Goal: Task Accomplishment & Management: Manage account settings

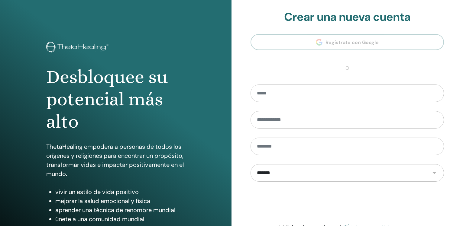
scroll to position [64, 0]
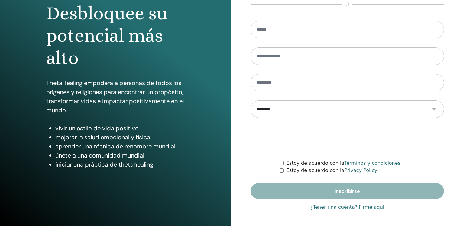
click at [365, 207] on link "¿Tener una cuenta? Firme aquí" at bounding box center [347, 207] width 74 height 7
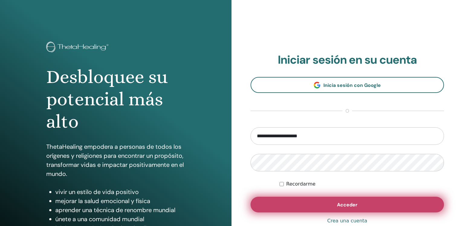
click at [358, 203] on button "Acceder" at bounding box center [347, 205] width 193 height 16
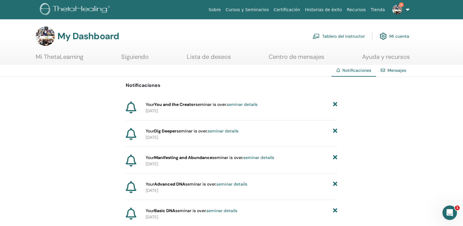
click at [348, 35] on link "Tablero del instructor" at bounding box center [339, 36] width 52 height 13
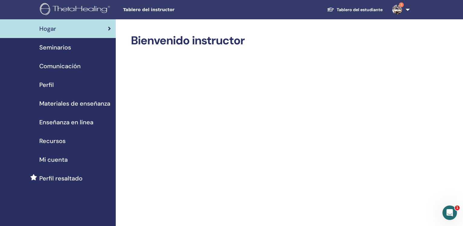
click at [55, 46] on span "Seminarios" at bounding box center [55, 47] width 32 height 9
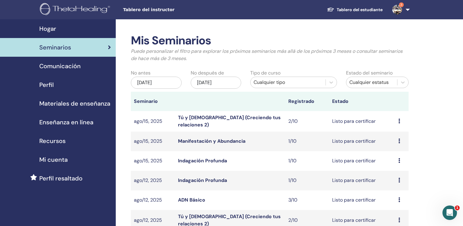
click at [168, 82] on div "[DATE]" at bounding box center [156, 83] width 51 height 12
click at [168, 82] on div "may/19, 2025" at bounding box center [156, 83] width 51 height 12
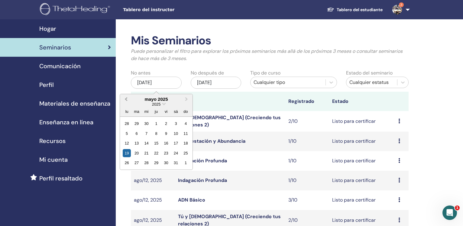
click at [126, 99] on span "Previous Month" at bounding box center [126, 99] width 0 height 6
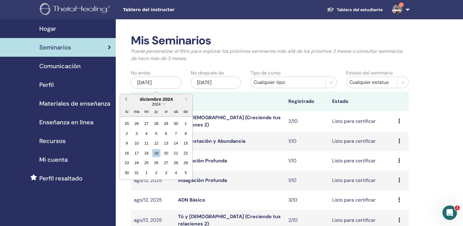
click at [126, 99] on span "Previous Month" at bounding box center [126, 99] width 0 height 6
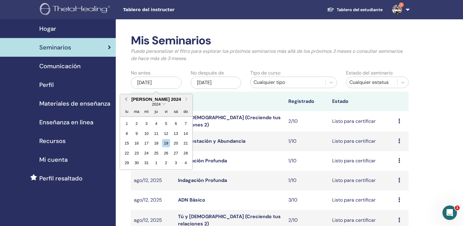
click at [126, 99] on span "Previous Month" at bounding box center [126, 99] width 0 height 6
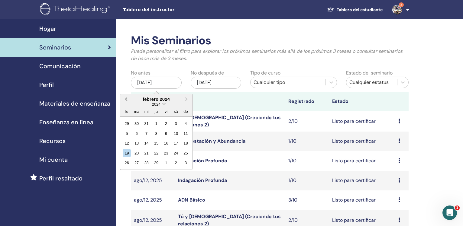
click at [126, 99] on span "Previous Month" at bounding box center [126, 99] width 0 height 6
click at [187, 99] on span "Next Month" at bounding box center [187, 99] width 0 height 6
click at [126, 122] on div "1" at bounding box center [127, 124] width 8 height 8
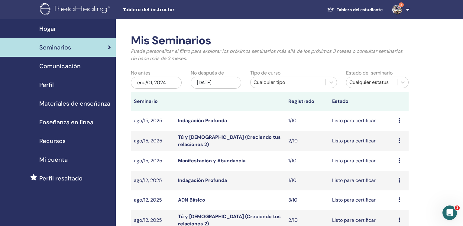
click at [210, 82] on div "[DATE]" at bounding box center [216, 83] width 51 height 12
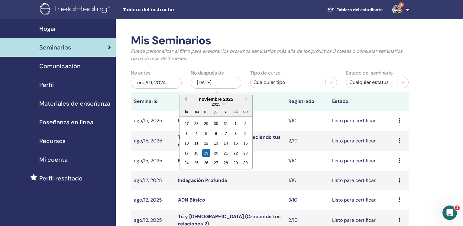
click at [186, 101] on span "Previous Month" at bounding box center [186, 99] width 0 height 6
click at [186, 100] on span "Previous Month" at bounding box center [186, 99] width 0 height 6
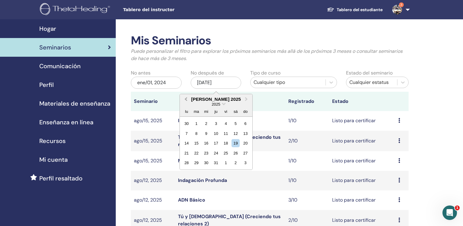
click at [186, 100] on span "Previous Month" at bounding box center [186, 99] width 0 height 6
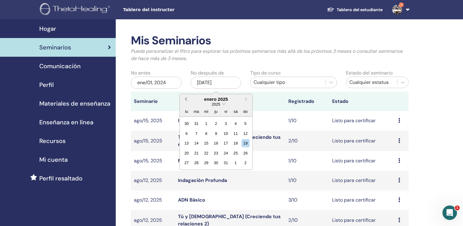
click at [186, 100] on span "Previous Month" at bounding box center [186, 99] width 0 height 6
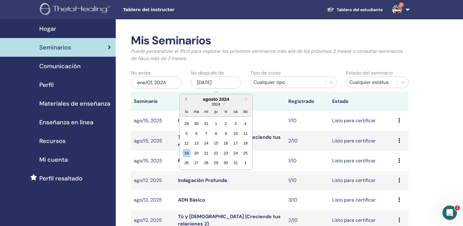
click at [186, 100] on span "Previous Month" at bounding box center [186, 99] width 0 height 6
click at [186, 101] on span "Previous Month" at bounding box center [186, 99] width 0 height 6
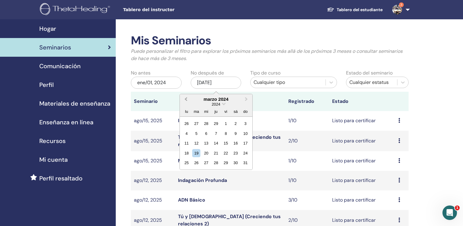
click at [186, 101] on span "Previous Month" at bounding box center [186, 99] width 0 height 6
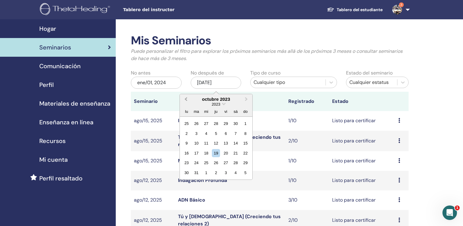
click at [186, 101] on span "Previous Month" at bounding box center [186, 99] width 0 height 6
click at [227, 164] on div "30" at bounding box center [226, 163] width 8 height 8
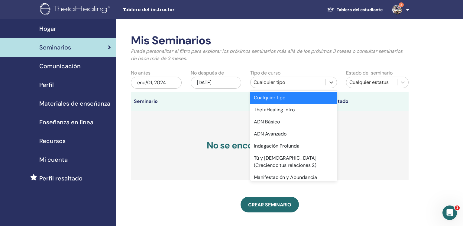
click at [264, 82] on div "Cualquier tipo" at bounding box center [288, 82] width 69 height 7
click at [275, 122] on div "ADN Básico" at bounding box center [293, 122] width 86 height 12
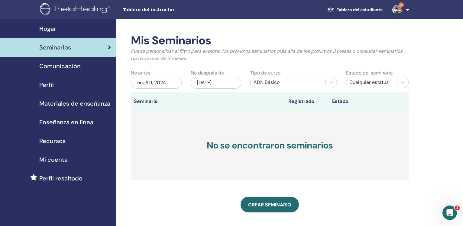
click at [214, 80] on div "jun/30, 2023" at bounding box center [216, 83] width 51 height 12
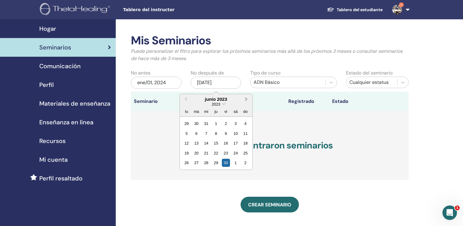
click at [246, 99] on span "Next Month" at bounding box center [246, 99] width 0 height 6
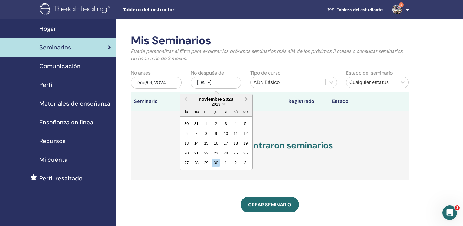
click at [246, 99] on span "Next Month" at bounding box center [246, 99] width 0 height 6
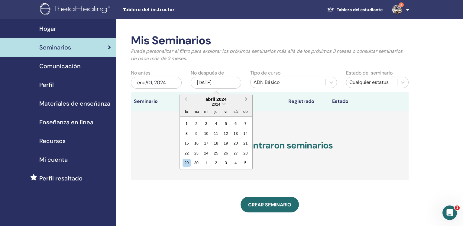
click at [246, 99] on span "Next Month" at bounding box center [246, 99] width 0 height 6
click at [246, 162] on div "30" at bounding box center [246, 163] width 8 height 8
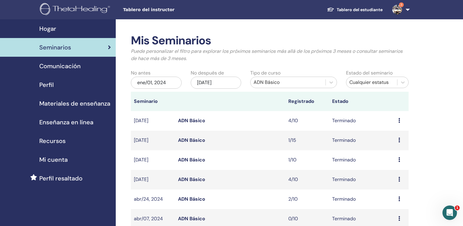
scroll to position [216, 0]
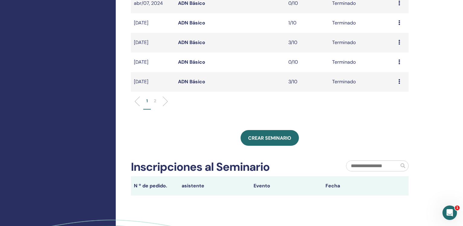
click at [164, 101] on li at bounding box center [163, 101] width 10 height 10
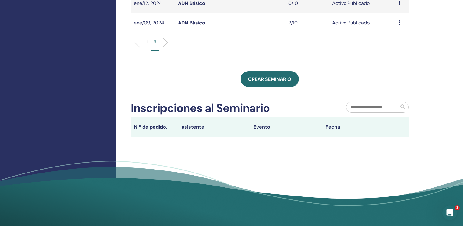
click at [197, 23] on link "ADN Básico" at bounding box center [191, 23] width 27 height 6
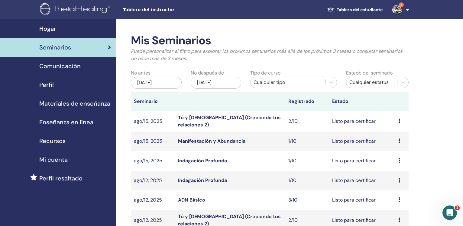
click at [161, 77] on div "[DATE]" at bounding box center [156, 83] width 51 height 12
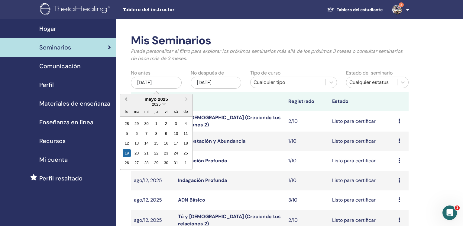
click at [126, 99] on span "Previous Month" at bounding box center [126, 99] width 0 height 6
click at [148, 126] on div "1" at bounding box center [146, 124] width 8 height 8
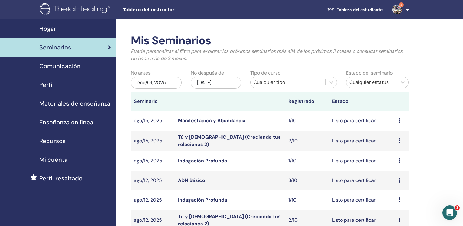
click at [219, 81] on div "nov/19, 2025" at bounding box center [216, 83] width 51 height 12
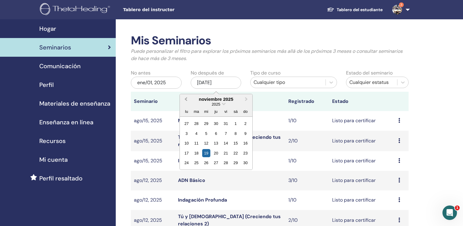
click at [186, 100] on span "Previous Month" at bounding box center [186, 99] width 0 height 6
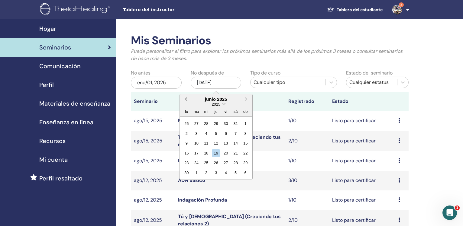
click at [186, 100] on span "Previous Month" at bounding box center [186, 99] width 0 height 6
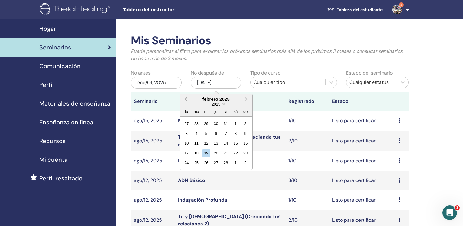
click at [186, 100] on span "Previous Month" at bounding box center [186, 99] width 0 height 6
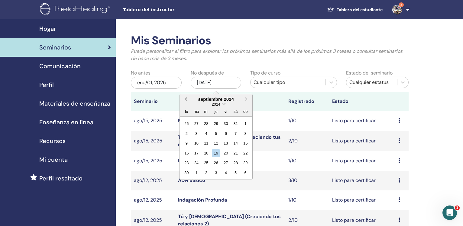
click at [186, 100] on span "Previous Month" at bounding box center [186, 99] width 0 height 6
click at [246, 99] on span "Next Month" at bounding box center [246, 99] width 0 height 6
click at [247, 163] on div "30" at bounding box center [246, 163] width 8 height 8
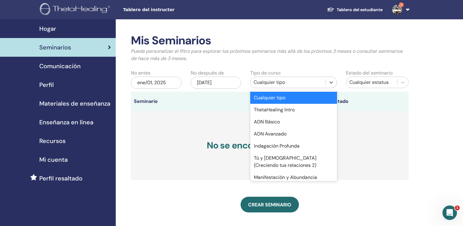
click at [275, 83] on div "Cualquier tipo" at bounding box center [288, 82] width 69 height 7
click at [277, 137] on div "ADN Avanzado" at bounding box center [293, 134] width 86 height 12
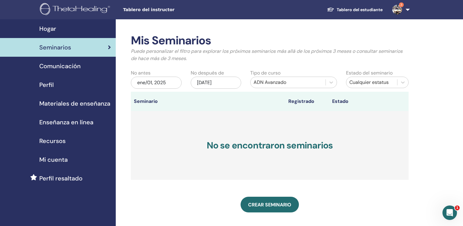
click at [165, 82] on div "ene/01, 2025" at bounding box center [156, 83] width 51 height 12
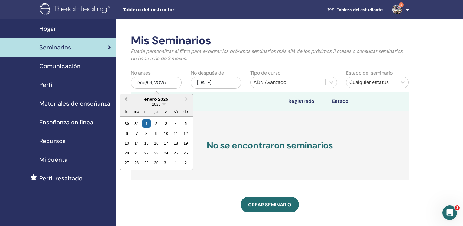
click at [128, 98] on button "Previous Month" at bounding box center [126, 100] width 10 height 10
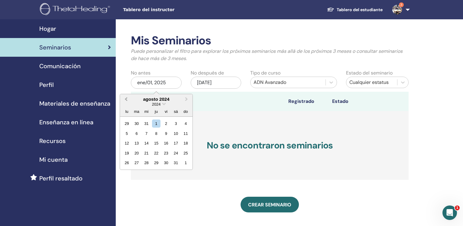
click at [128, 98] on button "Previous Month" at bounding box center [126, 100] width 10 height 10
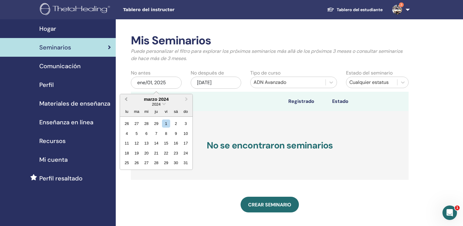
click at [128, 98] on button "Previous Month" at bounding box center [126, 100] width 10 height 10
click at [187, 99] on span "Next Month" at bounding box center [187, 99] width 0 height 6
click at [128, 123] on div "1" at bounding box center [127, 124] width 8 height 8
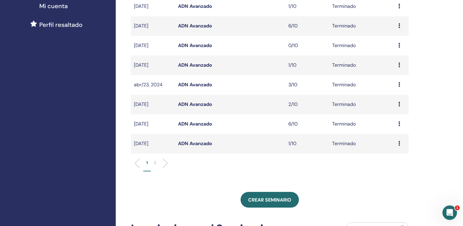
scroll to position [154, 0]
click at [202, 125] on link "ADN Avanzado" at bounding box center [195, 124] width 34 height 6
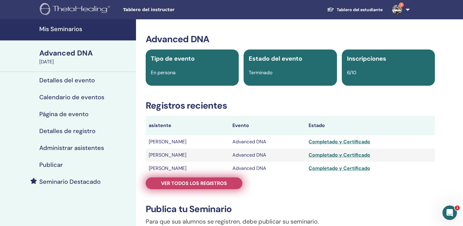
click at [204, 183] on span "Ver todos los registros" at bounding box center [194, 183] width 66 height 6
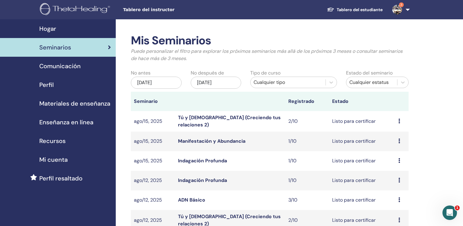
click at [155, 78] on div "[DATE]" at bounding box center [156, 83] width 51 height 12
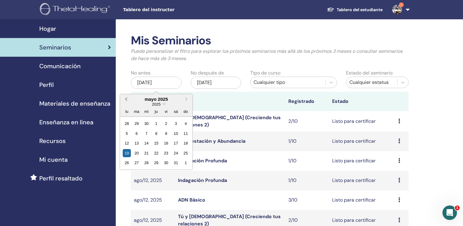
click at [126, 100] on span "Previous Month" at bounding box center [126, 99] width 0 height 6
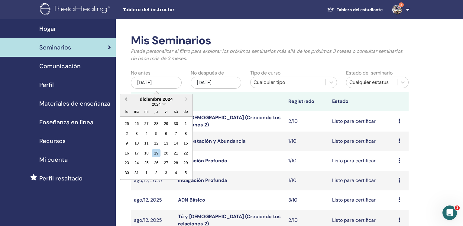
click at [126, 100] on span "Previous Month" at bounding box center [126, 99] width 0 height 6
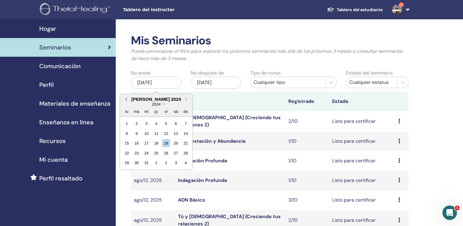
click at [126, 100] on span "Previous Month" at bounding box center [126, 99] width 0 height 6
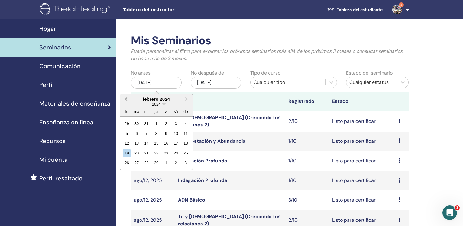
click at [126, 100] on span "Previous Month" at bounding box center [126, 99] width 0 height 6
click at [125, 100] on button "Previous Month" at bounding box center [126, 100] width 10 height 10
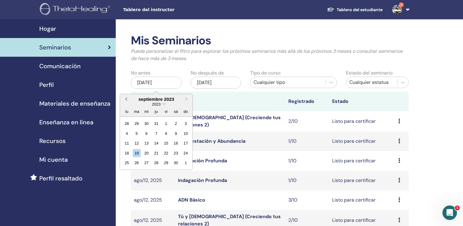
click at [125, 100] on button "Previous Month" at bounding box center [126, 100] width 10 height 10
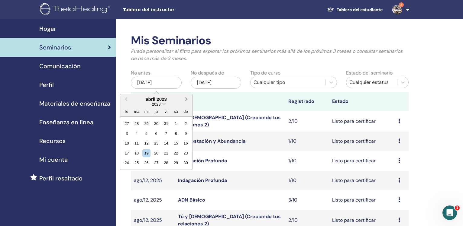
click at [187, 99] on span "Next Month" at bounding box center [187, 99] width 0 height 6
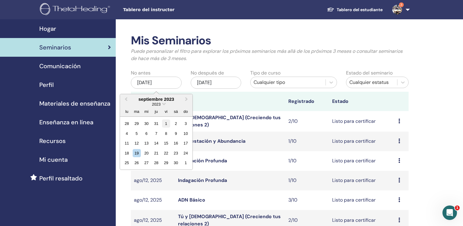
click at [166, 121] on div "1" at bounding box center [166, 124] width 8 height 8
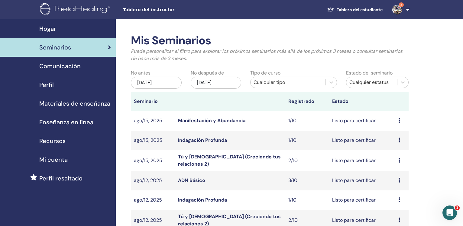
click at [219, 80] on div "[DATE]" at bounding box center [216, 83] width 51 height 12
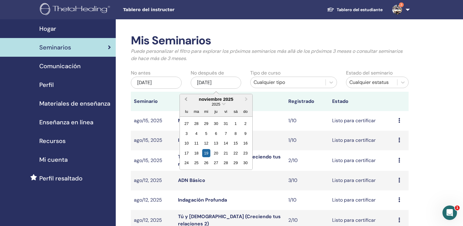
click at [186, 99] on span "Previous Month" at bounding box center [186, 99] width 0 height 6
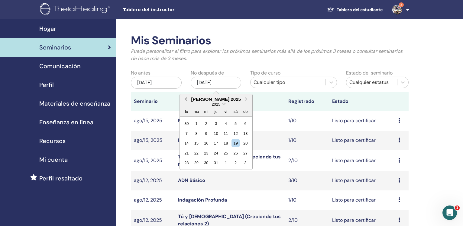
click at [186, 98] on button "Previous Month" at bounding box center [185, 100] width 10 height 10
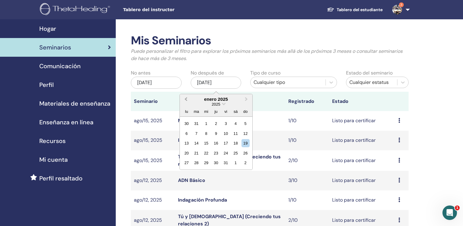
click at [186, 98] on button "Previous Month" at bounding box center [185, 100] width 10 height 10
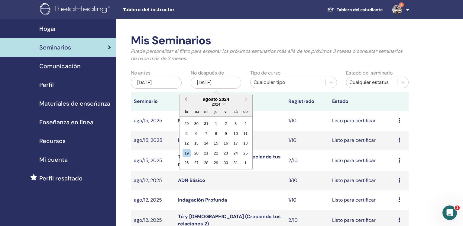
click at [186, 98] on button "Previous Month" at bounding box center [185, 100] width 10 height 10
click at [186, 99] on span "Previous Month" at bounding box center [186, 99] width 0 height 6
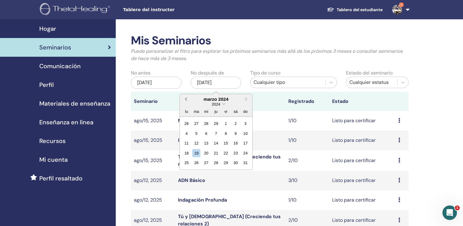
click at [186, 99] on span "Previous Month" at bounding box center [186, 99] width 0 height 6
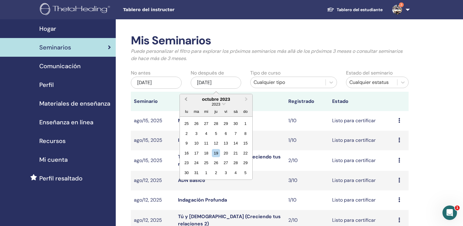
click at [186, 99] on span "Previous Month" at bounding box center [186, 99] width 0 height 6
click at [248, 98] on button "Next Month" at bounding box center [247, 100] width 10 height 10
click at [247, 97] on button "Next Month" at bounding box center [247, 100] width 10 height 10
click at [245, 164] on div "31" at bounding box center [246, 163] width 8 height 8
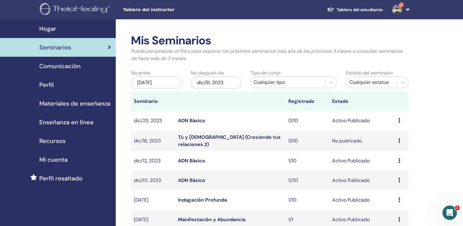
click at [278, 80] on div "Cualquier tipo" at bounding box center [288, 82] width 69 height 7
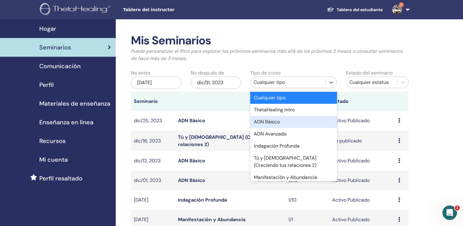
click at [279, 120] on div "ADN Básico" at bounding box center [293, 122] width 86 height 12
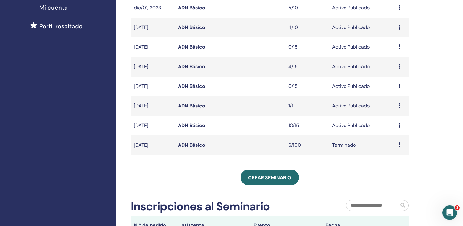
scroll to position [154, 0]
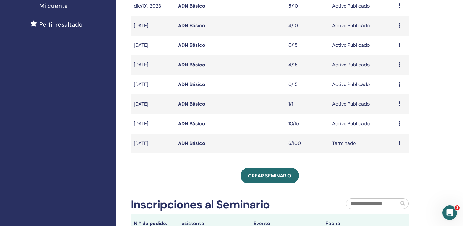
click at [192, 125] on link "ADN Básico" at bounding box center [191, 124] width 27 height 6
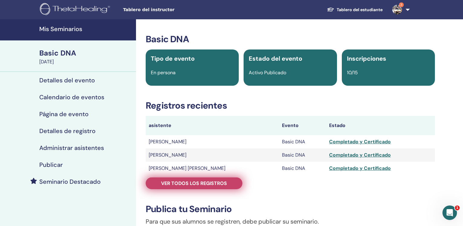
click at [187, 187] on span "Ver todos los registros" at bounding box center [194, 183] width 66 height 6
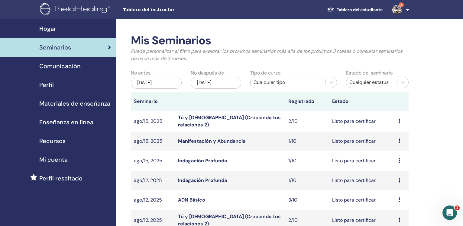
click at [154, 83] on div "may/19, 2025" at bounding box center [156, 83] width 51 height 12
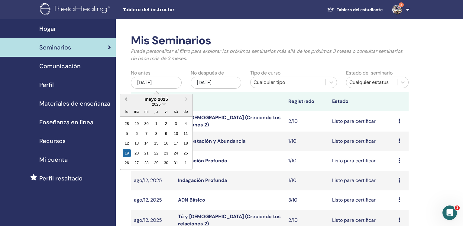
click at [126, 98] on button "Previous Month" at bounding box center [126, 100] width 10 height 10
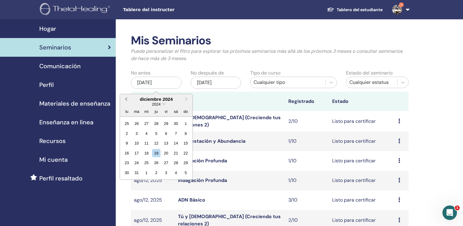
click at [126, 98] on button "Previous Month" at bounding box center [126, 100] width 10 height 10
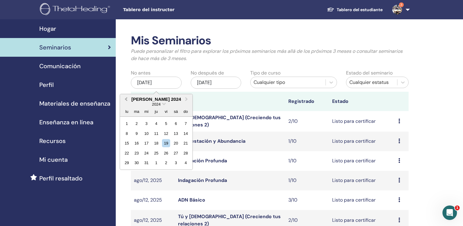
click at [126, 98] on button "Previous Month" at bounding box center [126, 100] width 10 height 10
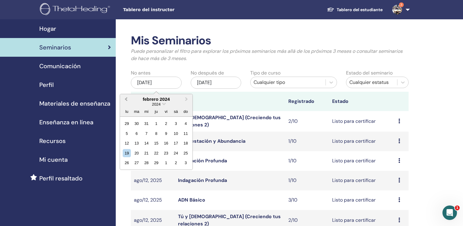
click at [126, 98] on button "Previous Month" at bounding box center [126, 100] width 10 height 10
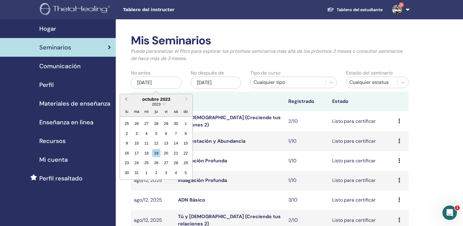
click at [126, 98] on button "Previous Month" at bounding box center [126, 100] width 10 height 10
click at [126, 99] on span "Previous Month" at bounding box center [126, 99] width 0 height 6
click at [126, 98] on button "Previous Month" at bounding box center [126, 100] width 10 height 10
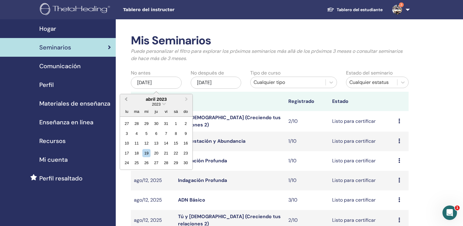
click at [126, 98] on button "Previous Month" at bounding box center [126, 100] width 10 height 10
click at [185, 124] on div "1" at bounding box center [186, 124] width 8 height 8
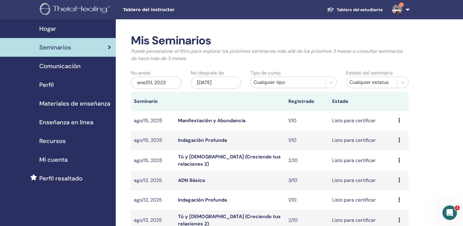
click at [205, 83] on div "nov/19, 2025" at bounding box center [216, 83] width 51 height 12
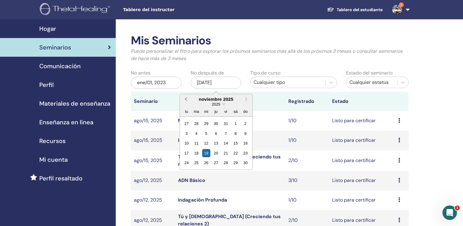
click at [186, 100] on span "Previous Month" at bounding box center [186, 99] width 0 height 6
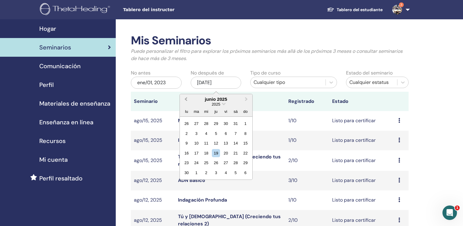
click at [186, 100] on span "Previous Month" at bounding box center [186, 99] width 0 height 6
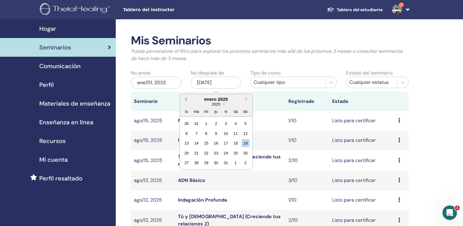
click at [186, 100] on span "Previous Month" at bounding box center [186, 99] width 0 height 6
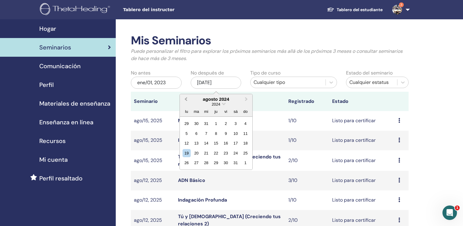
click at [186, 100] on span "Previous Month" at bounding box center [186, 99] width 0 height 6
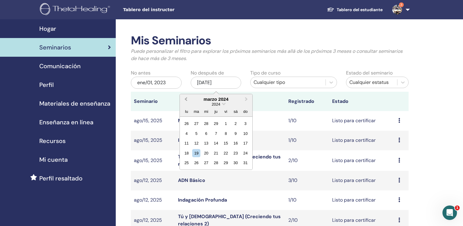
click at [186, 100] on span "Previous Month" at bounding box center [186, 99] width 0 height 6
click at [245, 163] on div "31" at bounding box center [246, 163] width 8 height 8
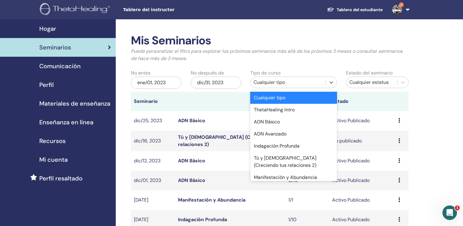
click at [263, 84] on div "Cualquier tipo" at bounding box center [288, 82] width 69 height 7
click at [271, 119] on div "ADN Básico" at bounding box center [293, 122] width 86 height 12
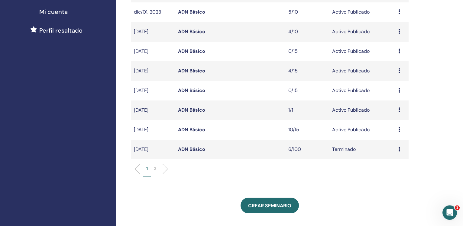
scroll to position [149, 0]
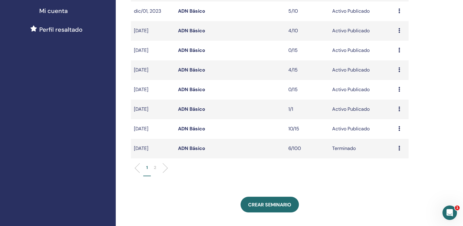
click at [161, 167] on li at bounding box center [163, 168] width 10 height 10
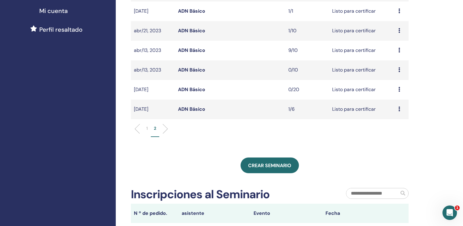
click at [193, 111] on link "ADN Básico" at bounding box center [191, 109] width 27 height 6
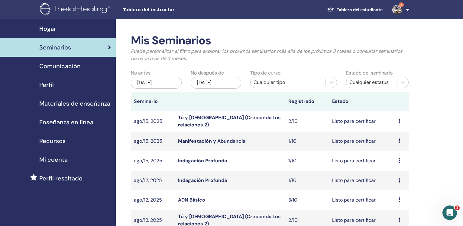
click at [151, 83] on div "[DATE]" at bounding box center [156, 83] width 51 height 12
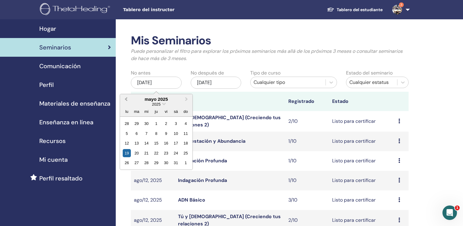
click at [126, 100] on span "Previous Month" at bounding box center [126, 99] width 0 height 6
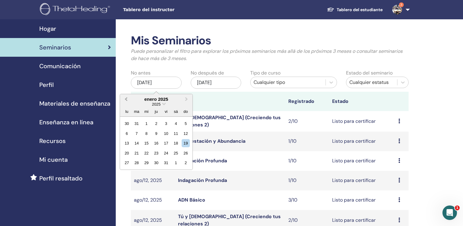
click at [126, 100] on span "Previous Month" at bounding box center [126, 99] width 0 height 6
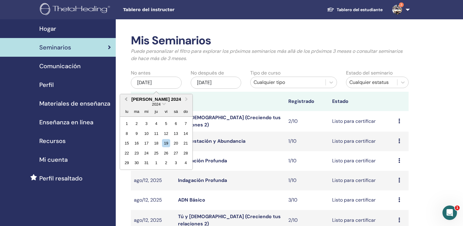
click at [126, 100] on span "Previous Month" at bounding box center [126, 99] width 0 height 6
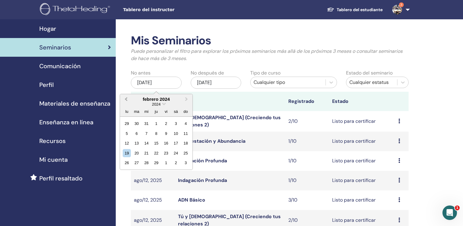
click at [126, 100] on span "Previous Month" at bounding box center [126, 99] width 0 height 6
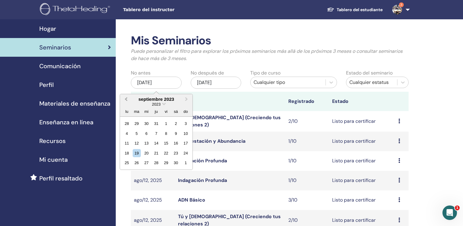
click at [126, 100] on span "Previous Month" at bounding box center [126, 99] width 0 height 6
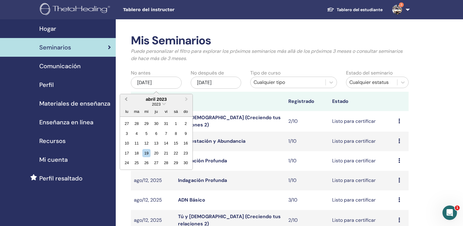
click at [126, 100] on span "Previous Month" at bounding box center [126, 99] width 0 height 6
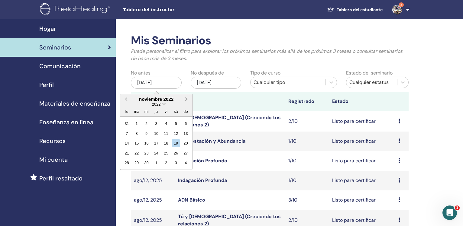
click at [187, 98] on span "Next Month" at bounding box center [187, 99] width 0 height 6
click at [125, 99] on button "Previous Month" at bounding box center [126, 100] width 10 height 10
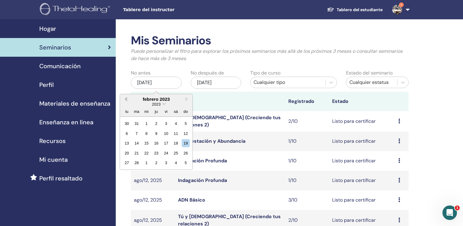
click at [125, 99] on button "Previous Month" at bounding box center [126, 100] width 10 height 10
click at [185, 123] on div "1" at bounding box center [186, 124] width 8 height 8
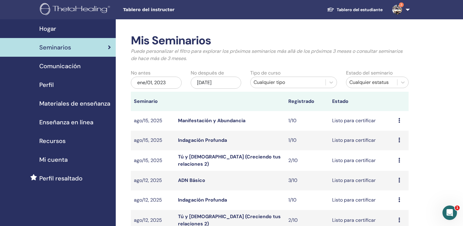
click at [219, 83] on div "nov/19, 2025" at bounding box center [216, 83] width 51 height 12
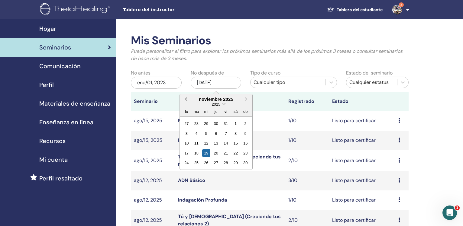
click at [186, 99] on span "Previous Month" at bounding box center [186, 99] width 0 height 6
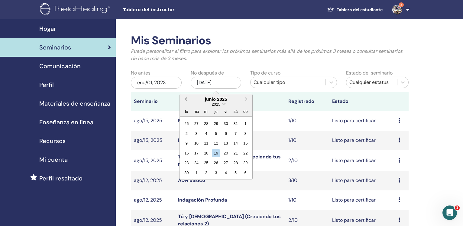
click at [186, 99] on span "Previous Month" at bounding box center [186, 99] width 0 height 6
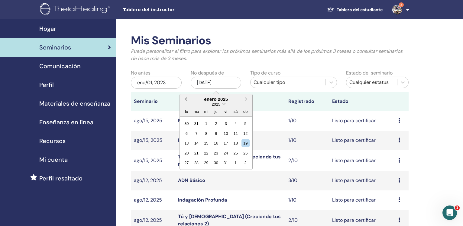
click at [186, 99] on span "Previous Month" at bounding box center [186, 99] width 0 height 6
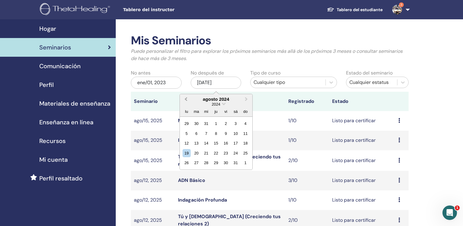
click at [186, 99] on span "Previous Month" at bounding box center [186, 99] width 0 height 6
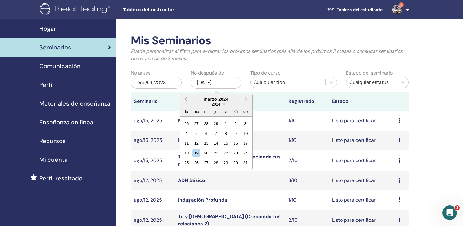
click at [186, 99] on span "Previous Month" at bounding box center [186, 99] width 0 height 6
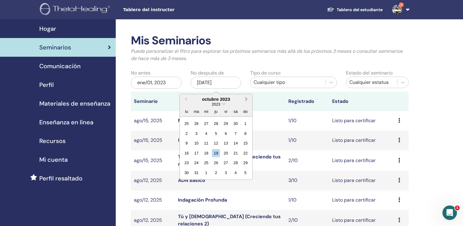
click at [247, 99] on button "Next Month" at bounding box center [247, 100] width 10 height 10
click at [245, 164] on div "31" at bounding box center [246, 163] width 8 height 8
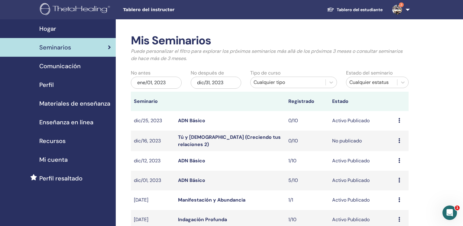
click at [296, 81] on div "Cualquier tipo" at bounding box center [288, 82] width 69 height 7
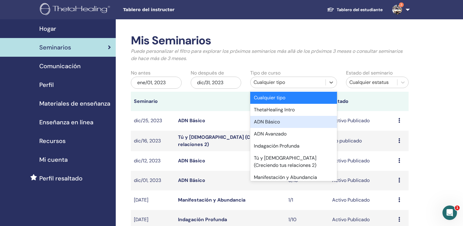
click at [277, 123] on div "ADN Básico" at bounding box center [293, 122] width 86 height 12
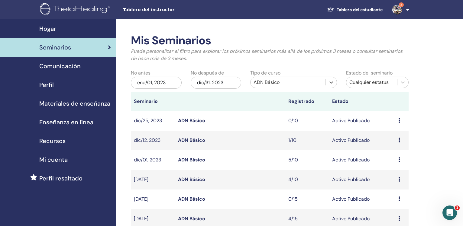
scroll to position [216, 0]
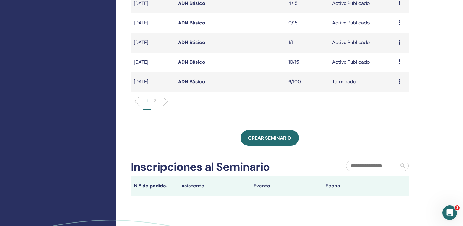
click at [166, 103] on ul "1 2" at bounding box center [270, 104] width 268 height 12
click at [165, 101] on li at bounding box center [163, 101] width 10 height 10
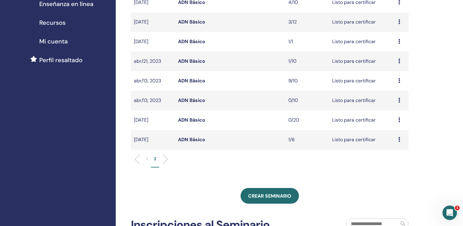
scroll to position [118, 0]
click at [190, 83] on link "ADN Básico" at bounding box center [191, 81] width 27 height 6
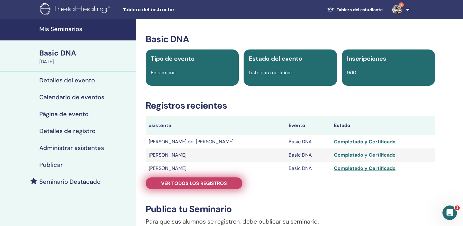
click at [191, 180] on link "Ver todos los registros" at bounding box center [194, 184] width 97 height 12
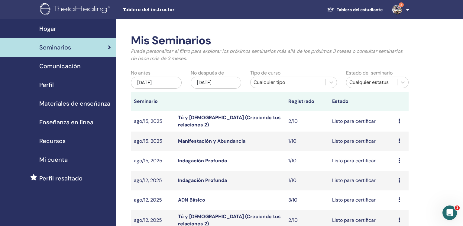
click at [140, 84] on div "[DATE]" at bounding box center [156, 83] width 51 height 12
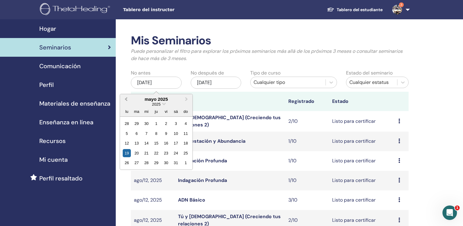
click at [126, 99] on span "Previous Month" at bounding box center [126, 99] width 0 height 6
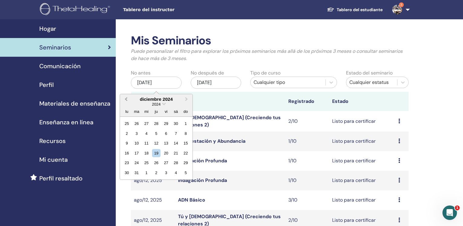
click at [126, 99] on span "Previous Month" at bounding box center [126, 99] width 0 height 6
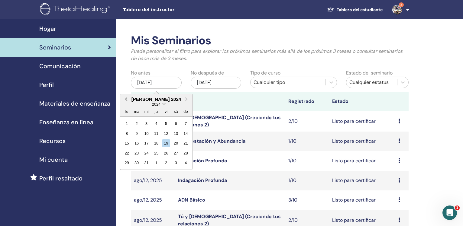
click at [126, 99] on span "Previous Month" at bounding box center [126, 99] width 0 height 6
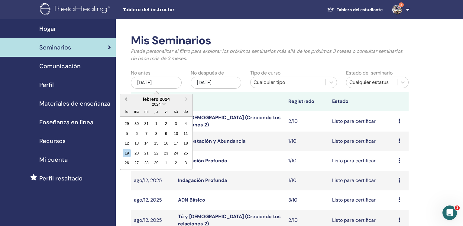
click at [126, 99] on span "Previous Month" at bounding box center [126, 99] width 0 height 6
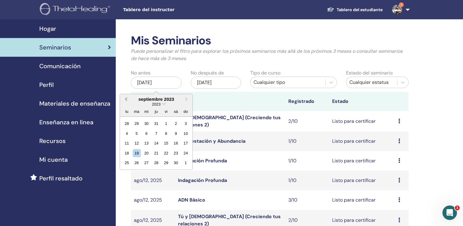
click at [126, 99] on span "Previous Month" at bounding box center [126, 99] width 0 height 6
click at [125, 98] on button "Previous Month" at bounding box center [126, 100] width 10 height 10
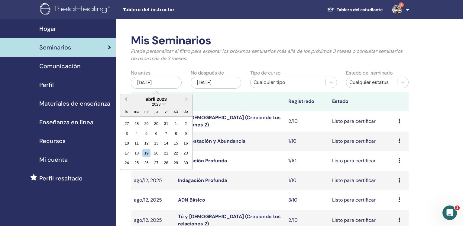
click at [125, 98] on button "Previous Month" at bounding box center [126, 100] width 10 height 10
click at [187, 99] on span "Next Month" at bounding box center [187, 99] width 0 height 6
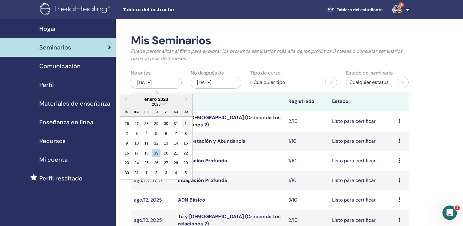
click at [187, 124] on div "1" at bounding box center [186, 124] width 8 height 8
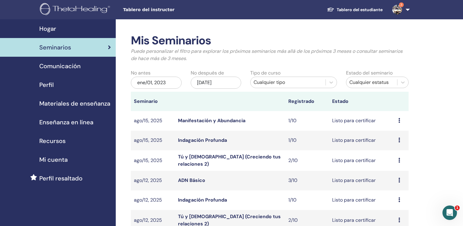
click at [202, 83] on div "nov/19, 2025" at bounding box center [216, 83] width 51 height 12
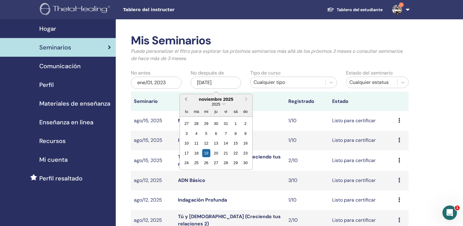
click at [186, 100] on span "Previous Month" at bounding box center [186, 99] width 0 height 6
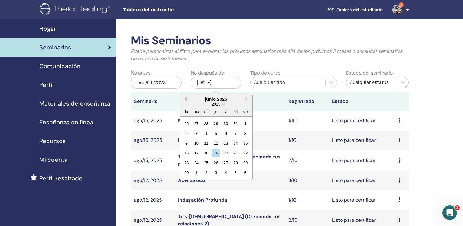
click at [186, 100] on span "Previous Month" at bounding box center [186, 99] width 0 height 6
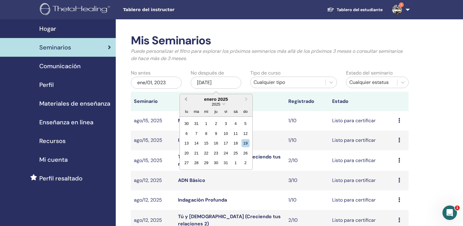
click at [186, 100] on span "Previous Month" at bounding box center [186, 99] width 0 height 6
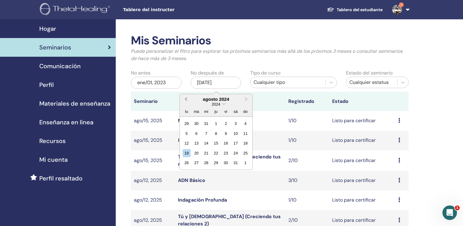
click at [186, 100] on span "Previous Month" at bounding box center [186, 99] width 0 height 6
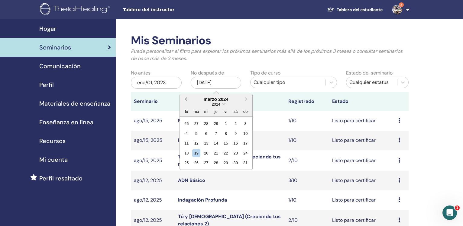
click at [186, 100] on span "Previous Month" at bounding box center [186, 99] width 0 height 6
click at [246, 164] on div "31" at bounding box center [246, 163] width 8 height 8
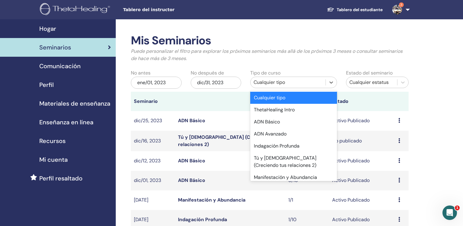
click at [276, 82] on div "Cualquier tipo" at bounding box center [288, 82] width 69 height 7
click at [271, 122] on div "ADN Básico" at bounding box center [293, 122] width 86 height 12
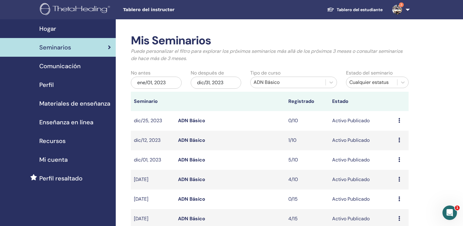
click at [192, 218] on link "ADN Básico" at bounding box center [191, 219] width 27 height 6
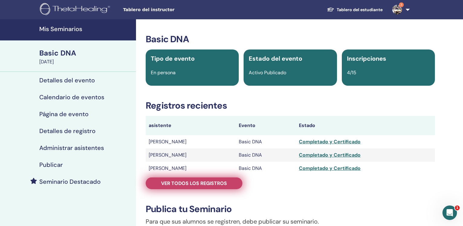
click at [169, 184] on span "Ver todos los registros" at bounding box center [194, 183] width 66 height 6
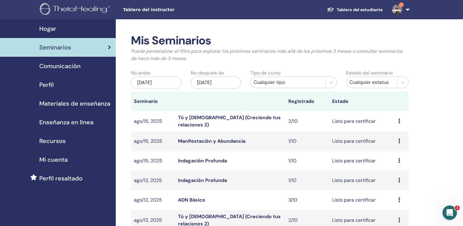
click at [141, 83] on div "[DATE]" at bounding box center [156, 83] width 51 height 12
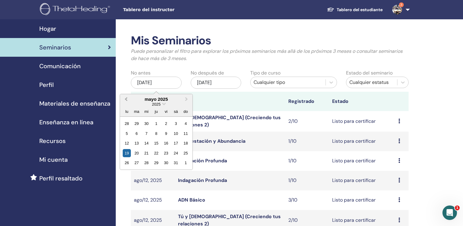
click at [128, 98] on button "Previous Month" at bounding box center [126, 100] width 10 height 10
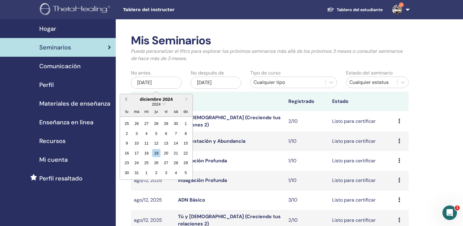
click at [128, 98] on button "Previous Month" at bounding box center [126, 100] width 10 height 10
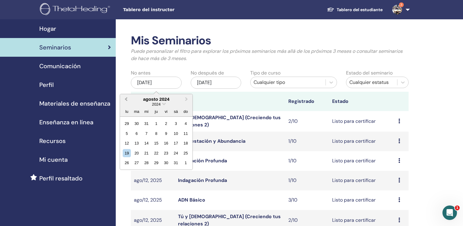
click at [128, 98] on button "Previous Month" at bounding box center [126, 100] width 10 height 10
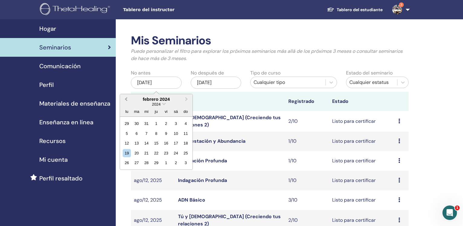
click at [128, 98] on button "Previous Month" at bounding box center [126, 100] width 10 height 10
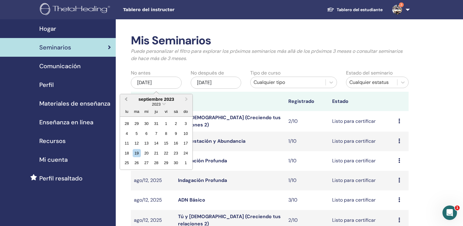
click at [128, 98] on button "Previous Month" at bounding box center [126, 100] width 10 height 10
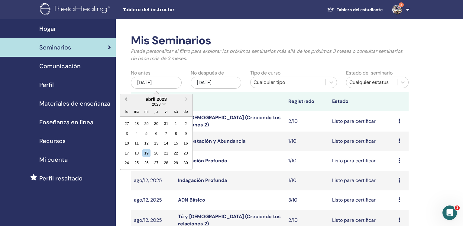
click at [128, 98] on button "Previous Month" at bounding box center [126, 100] width 10 height 10
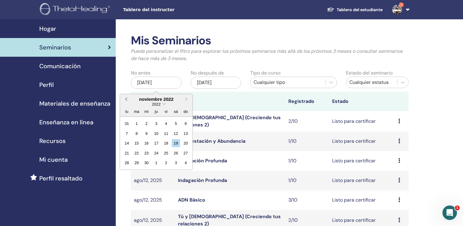
click at [128, 98] on button "Previous Month" at bounding box center [126, 100] width 10 height 10
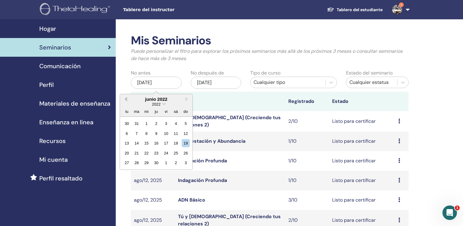
click at [128, 98] on button "Previous Month" at bounding box center [126, 100] width 10 height 10
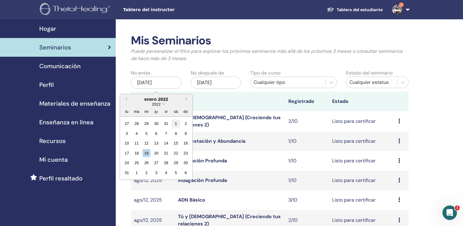
click at [175, 125] on div "1" at bounding box center [176, 124] width 8 height 8
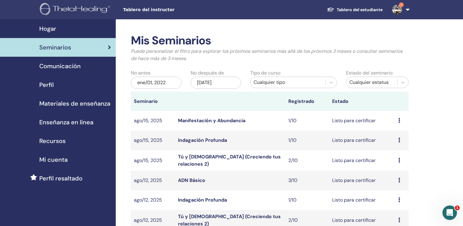
click at [211, 83] on div "nov/19, 2025" at bounding box center [216, 83] width 51 height 12
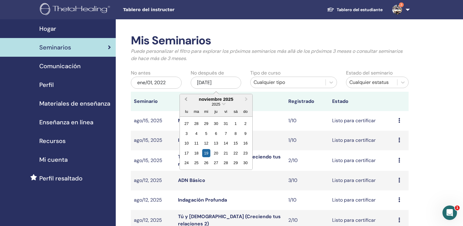
click at [183, 99] on button "Previous Month" at bounding box center [185, 100] width 10 height 10
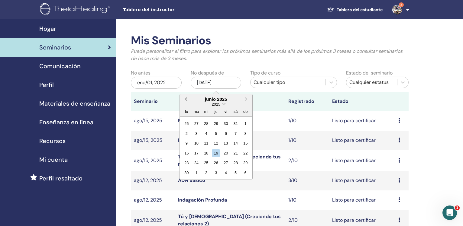
click at [183, 99] on button "Previous Month" at bounding box center [185, 100] width 10 height 10
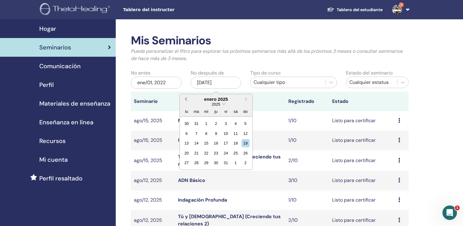
click at [183, 99] on button "Previous Month" at bounding box center [185, 100] width 10 height 10
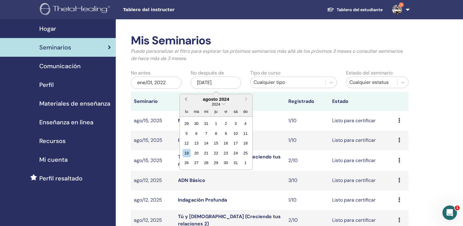
click at [183, 99] on button "Previous Month" at bounding box center [185, 100] width 10 height 10
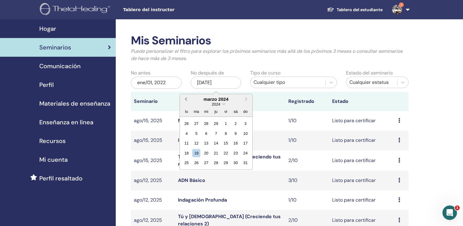
click at [183, 99] on button "Previous Month" at bounding box center [185, 100] width 10 height 10
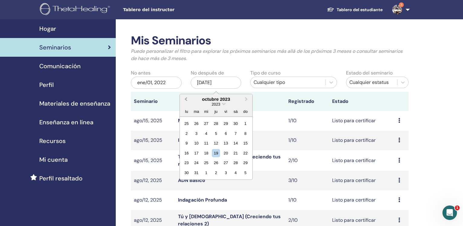
click at [183, 99] on button "Previous Month" at bounding box center [185, 100] width 10 height 10
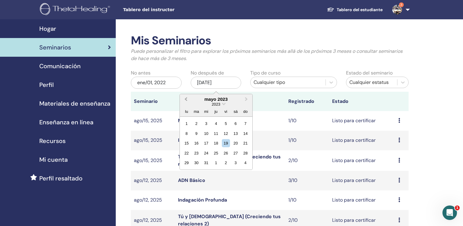
click at [183, 99] on button "Previous Month" at bounding box center [185, 100] width 10 height 10
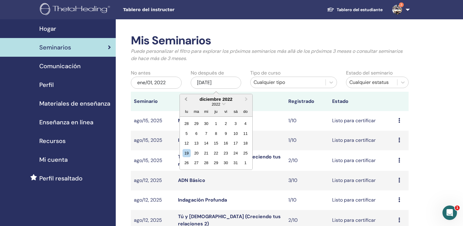
click at [183, 99] on button "Previous Month" at bounding box center [185, 100] width 10 height 10
click at [244, 98] on button "Next Month" at bounding box center [247, 100] width 10 height 10
click at [234, 164] on div "31" at bounding box center [236, 163] width 8 height 8
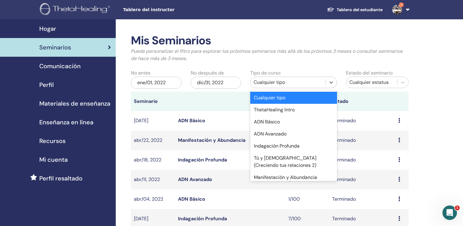
click at [277, 80] on div "Cualquier tipo" at bounding box center [288, 82] width 69 height 7
click at [271, 124] on div "ADN Básico" at bounding box center [293, 122] width 86 height 12
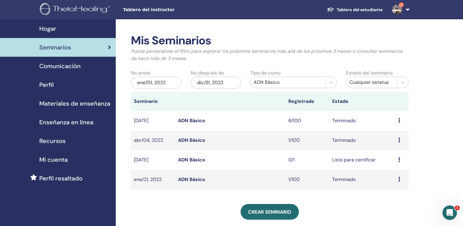
click at [187, 122] on link "ADN Básico" at bounding box center [191, 121] width 27 height 6
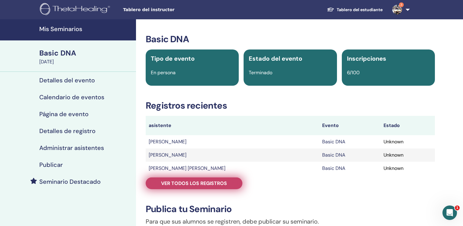
click at [206, 184] on span "Ver todos los registros" at bounding box center [194, 183] width 66 height 6
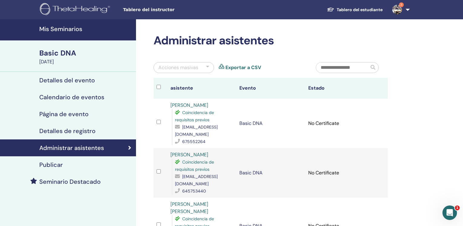
click at [87, 81] on h4 "Detalles del evento" at bounding box center [67, 80] width 56 height 7
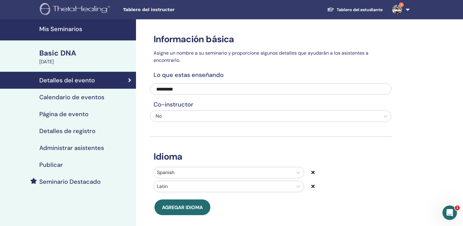
click at [80, 99] on h4 "Calendario de eventos" at bounding box center [71, 97] width 65 height 7
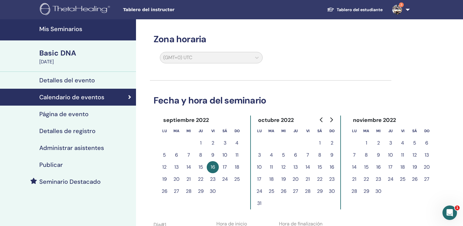
click at [79, 120] on link "Página de evento" at bounding box center [68, 114] width 136 height 17
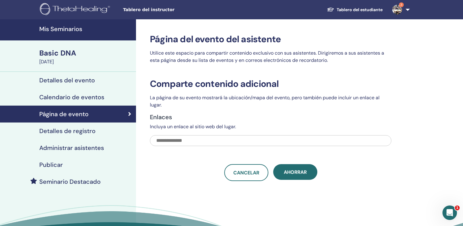
click at [81, 136] on link "Detalles de registro" at bounding box center [68, 131] width 136 height 17
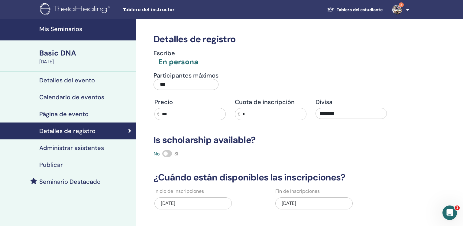
click at [80, 149] on h4 "Administrar asistentes" at bounding box center [71, 147] width 65 height 7
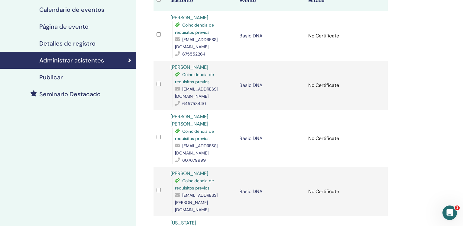
scroll to position [92, 0]
